Goal: Find specific page/section

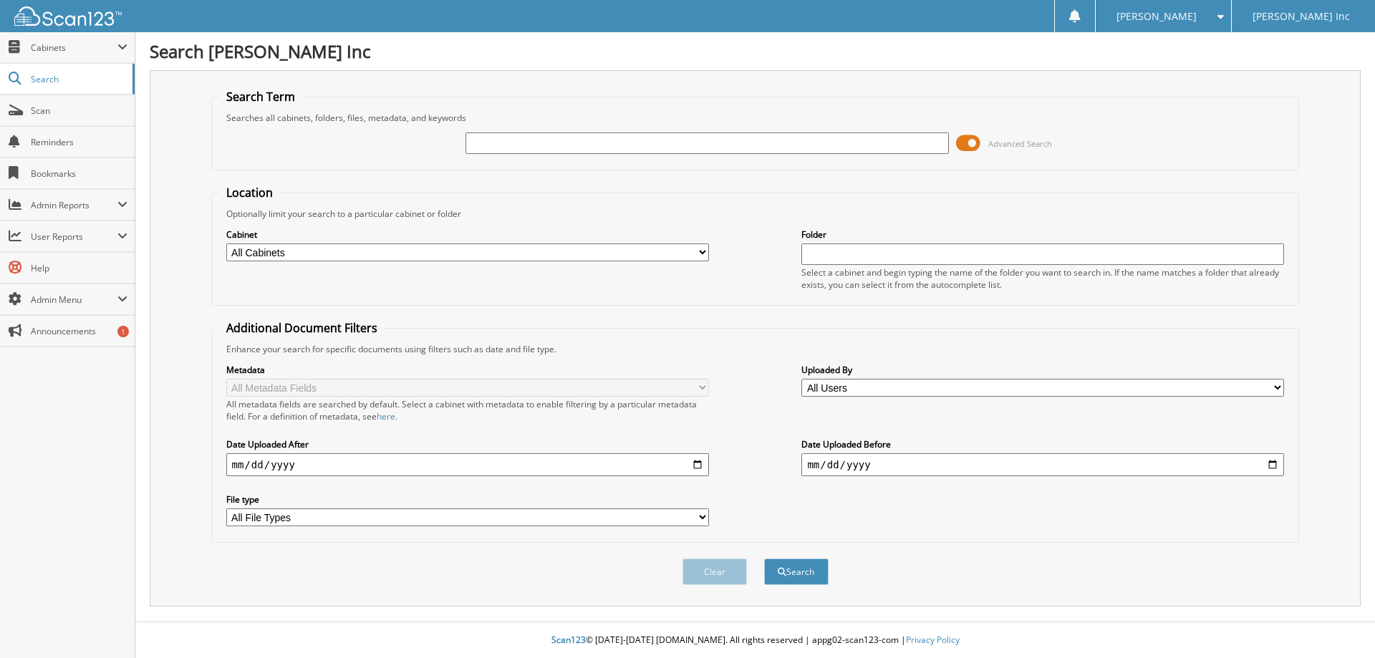
click at [756, 136] on input "text" at bounding box center [706, 142] width 483 height 21
type input "F3054A"
click at [807, 576] on button "Search" at bounding box center [796, 571] width 64 height 26
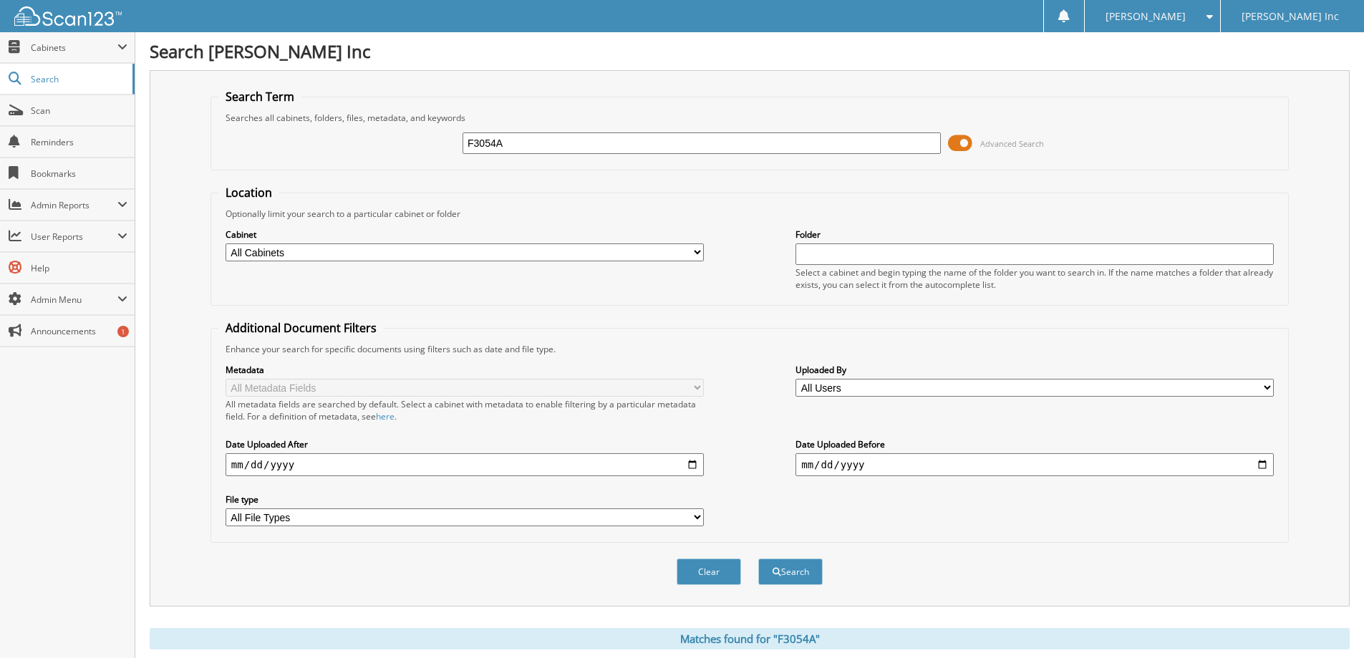
click at [993, 139] on span "Advanced Search" at bounding box center [1012, 143] width 64 height 11
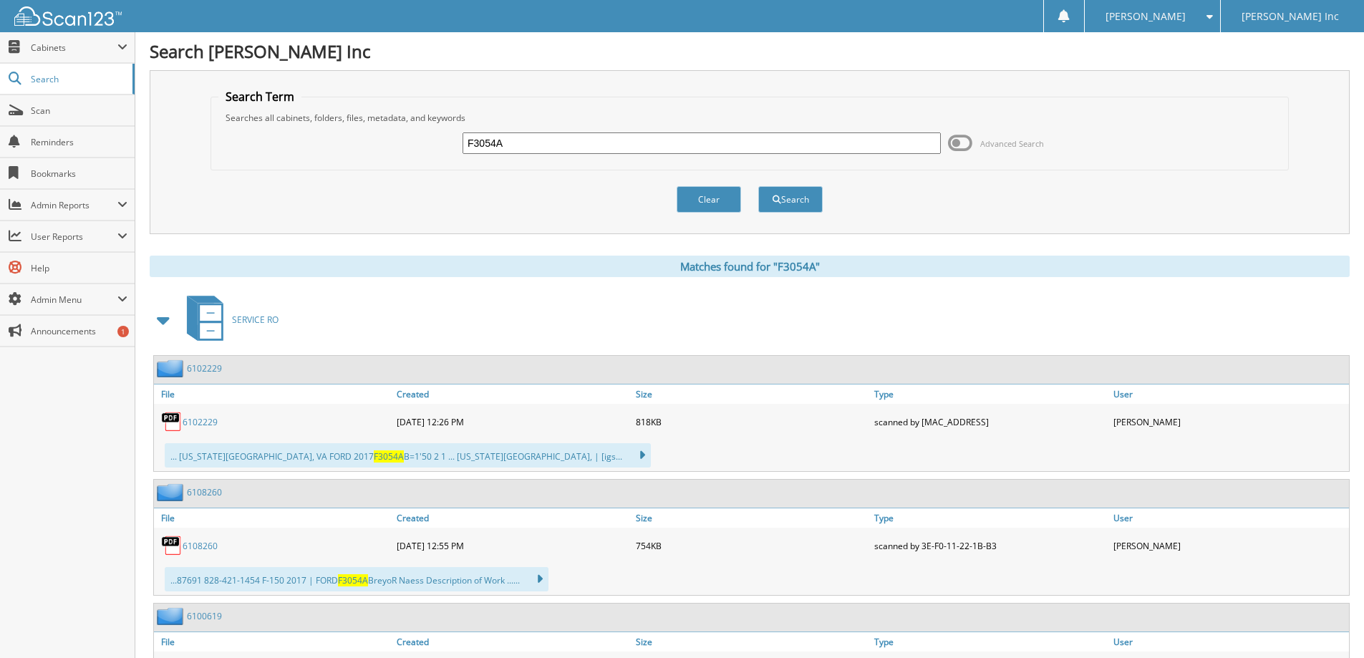
click at [158, 318] on span at bounding box center [164, 320] width 20 height 26
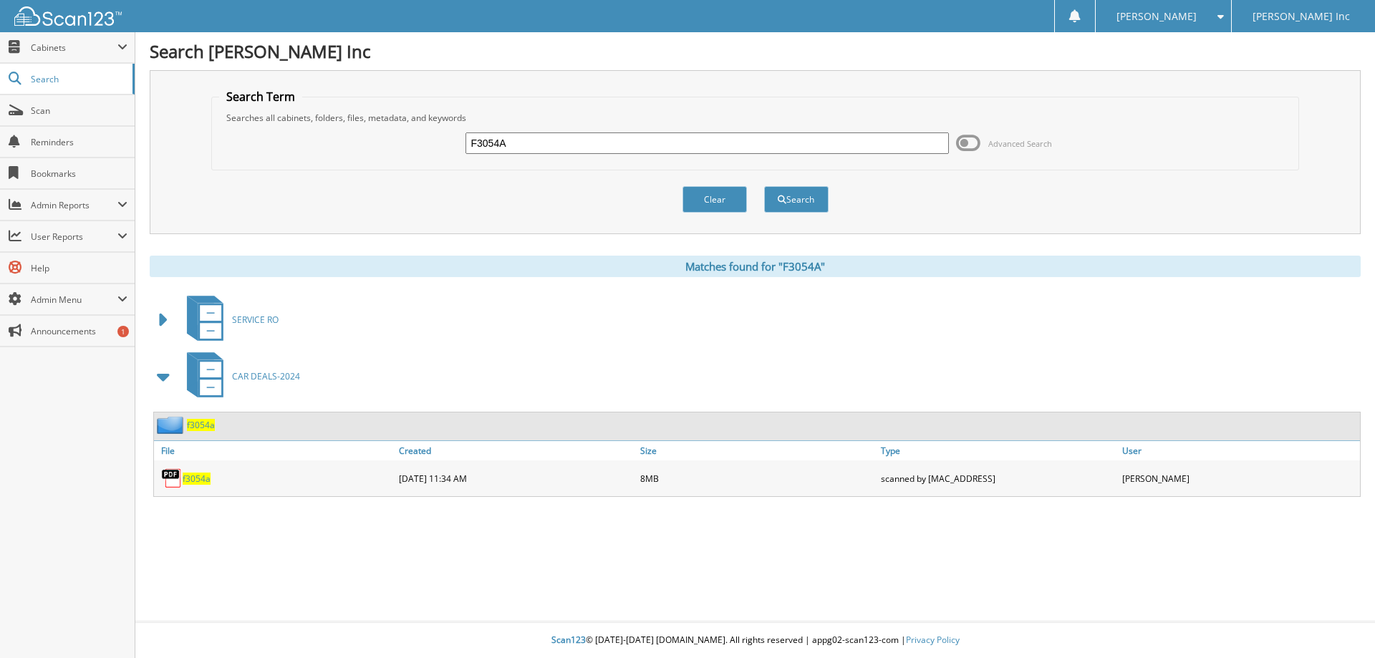
click at [208, 425] on span "f3054a" at bounding box center [201, 425] width 28 height 12
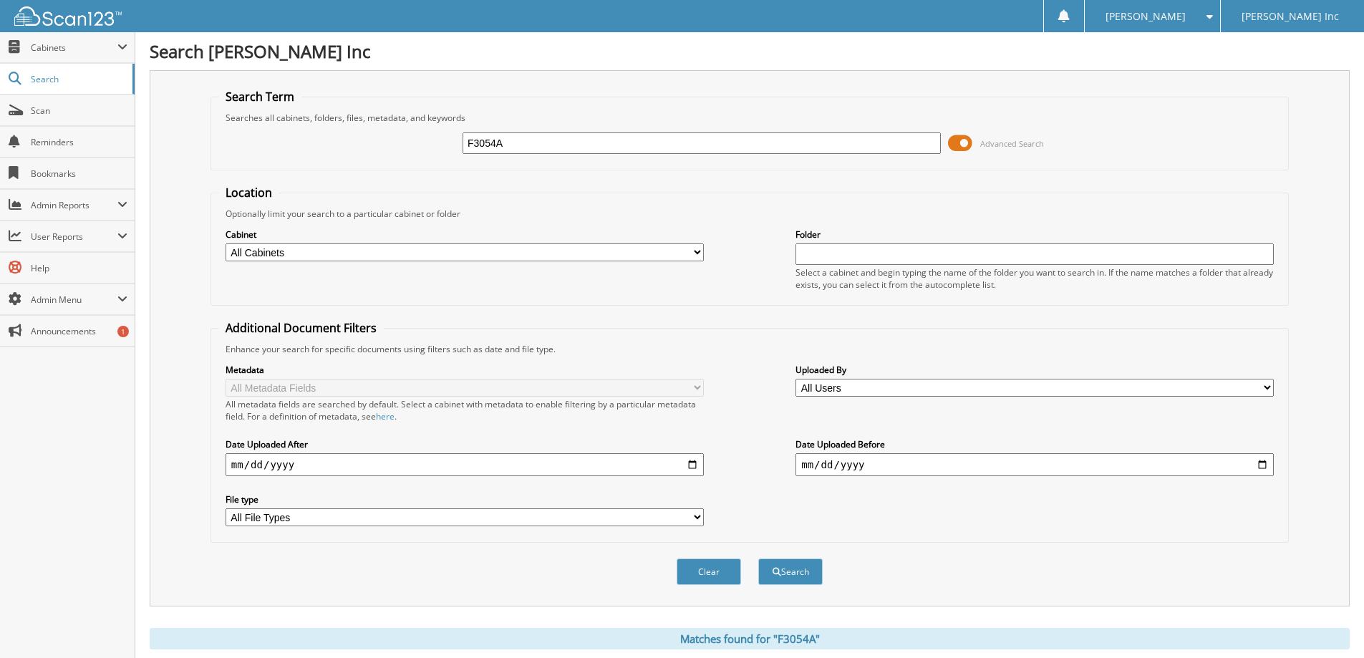
click at [978, 142] on span "Advanced Search" at bounding box center [996, 142] width 96 height 21
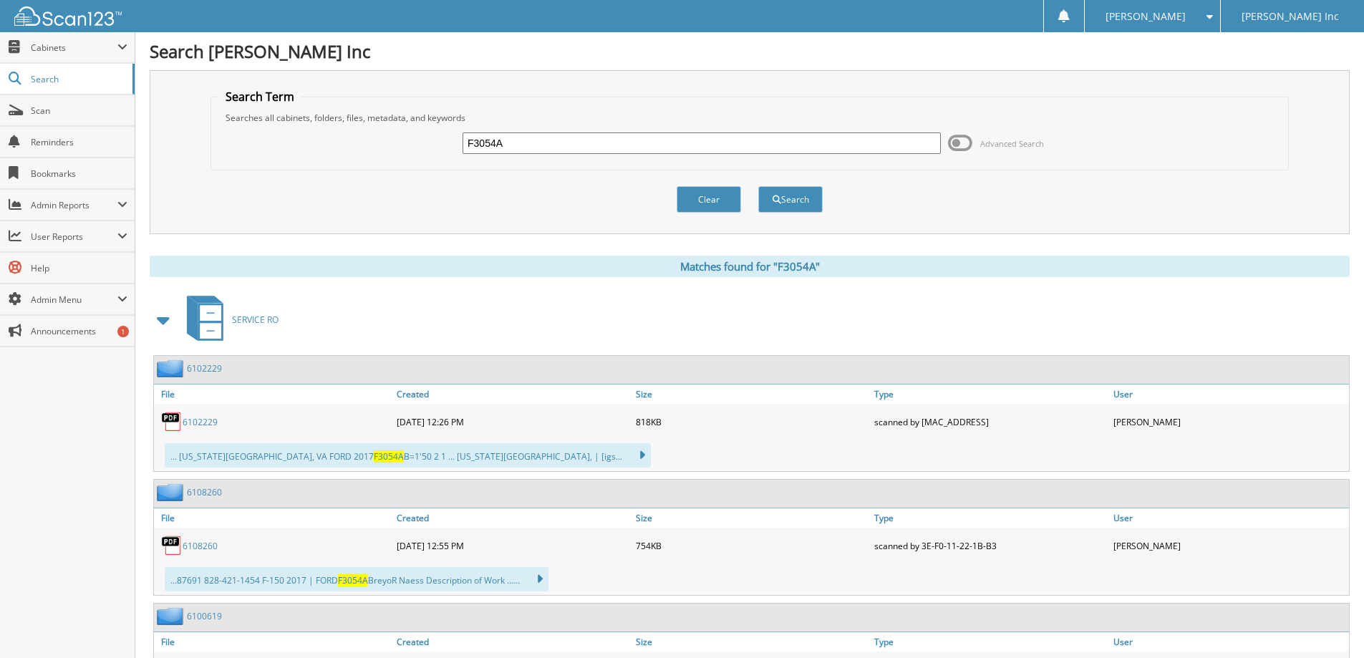
click at [165, 319] on span at bounding box center [164, 320] width 20 height 26
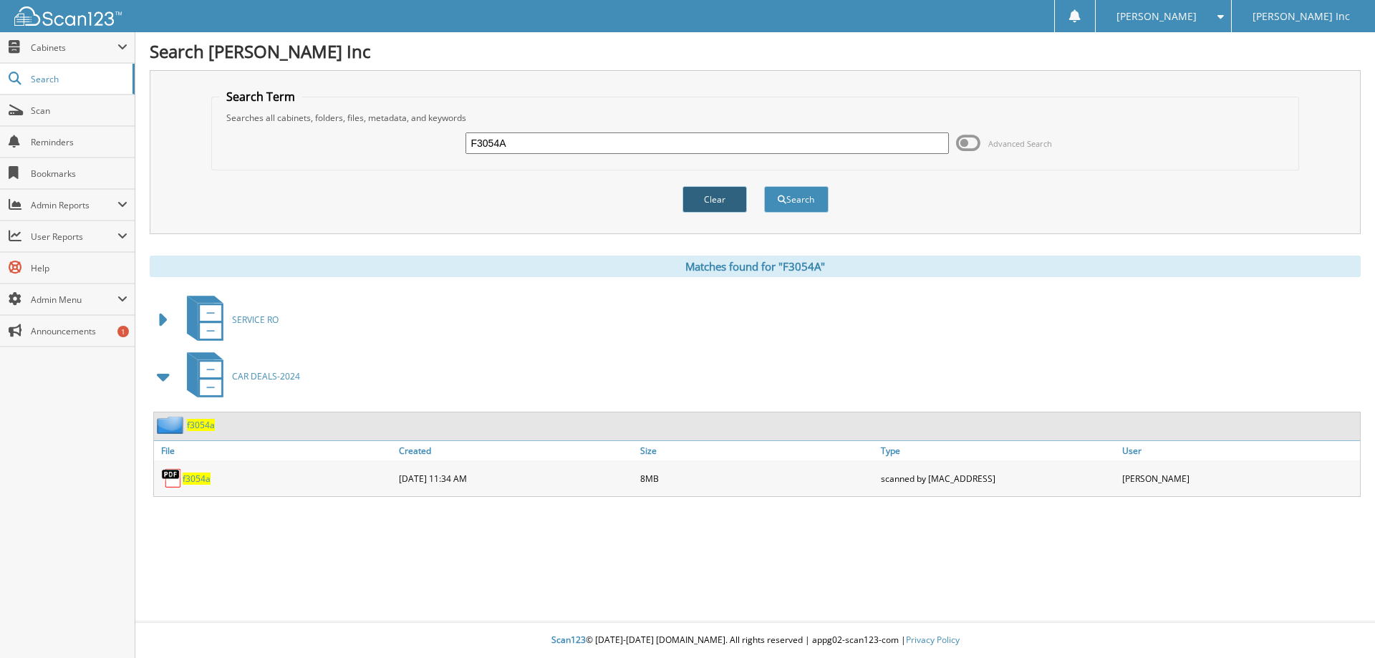
click at [720, 193] on button "Clear" at bounding box center [714, 199] width 64 height 26
